Goal: Task Accomplishment & Management: Use online tool/utility

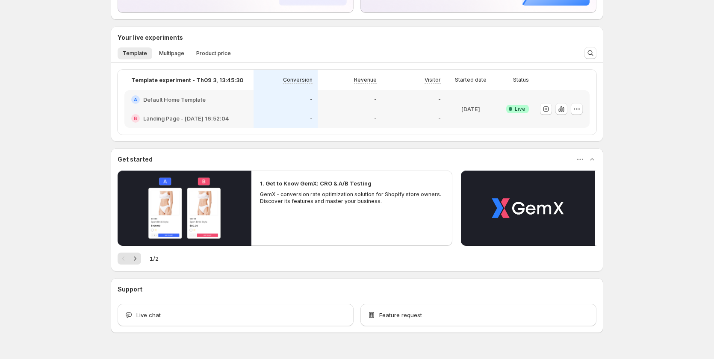
scroll to position [144, 0]
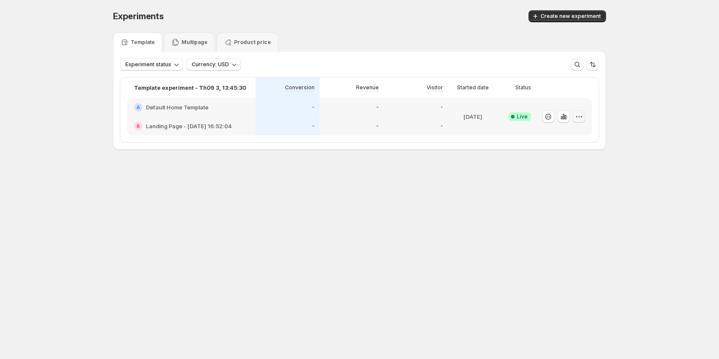
click at [581, 114] on icon "button" at bounding box center [579, 117] width 9 height 9
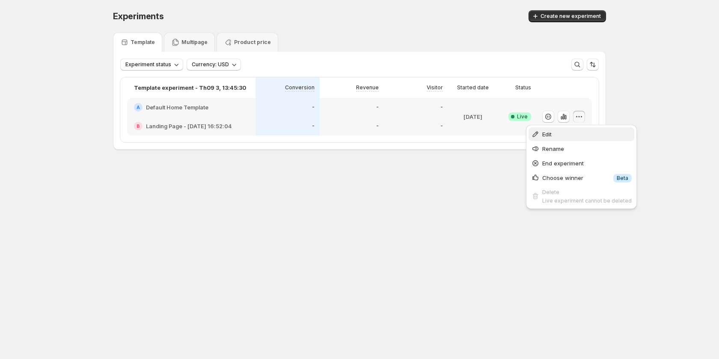
drag, startPoint x: 563, startPoint y: 142, endPoint x: 574, endPoint y: 131, distance: 15.1
click at [574, 131] on ul "Edit Rename End experiment Choose winner Info Beta Delete Live experiment canno…" at bounding box center [581, 166] width 106 height 79
click at [574, 131] on span "Edit" at bounding box center [586, 134] width 89 height 9
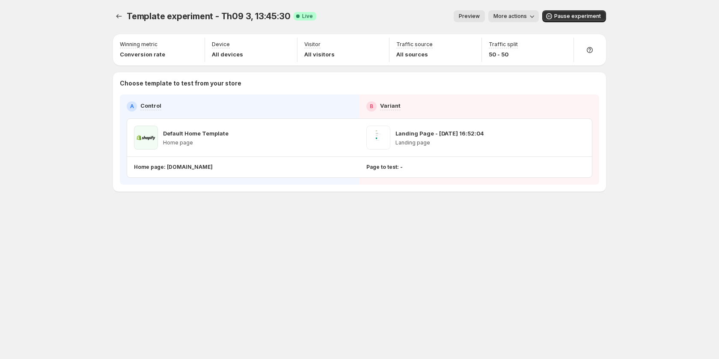
click at [469, 12] on button "Preview" at bounding box center [469, 16] width 31 height 12
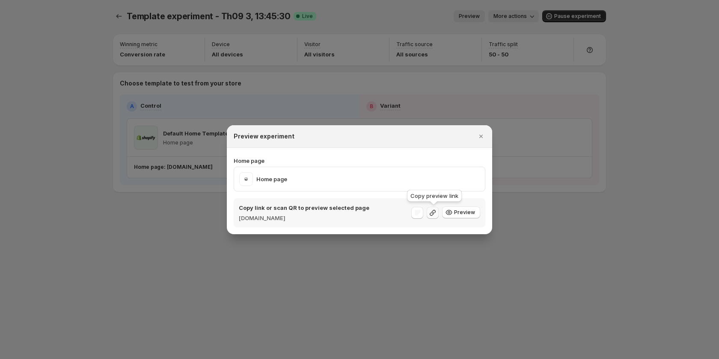
click at [431, 214] on icon ":r3e:" at bounding box center [433, 213] width 6 height 6
click at [451, 201] on div "Copy link or scan QR to preview selected page [DOMAIN_NAME] Preview" at bounding box center [360, 213] width 252 height 29
click at [418, 216] on div ":r3e:" at bounding box center [417, 213] width 12 height 12
click at [437, 214] on icon ":r3e:" at bounding box center [432, 213] width 9 height 9
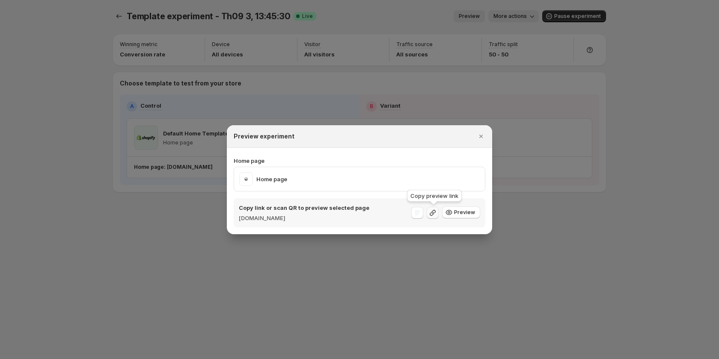
click at [437, 214] on icon ":r3e:" at bounding box center [432, 213] width 9 height 9
click at [435, 215] on icon ":r3e:" at bounding box center [432, 213] width 9 height 9
click at [436, 210] on icon ":r3e:" at bounding box center [433, 213] width 6 height 6
click at [435, 213] on icon ":r3e:" at bounding box center [432, 213] width 9 height 9
